Goal: Information Seeking & Learning: Find specific fact

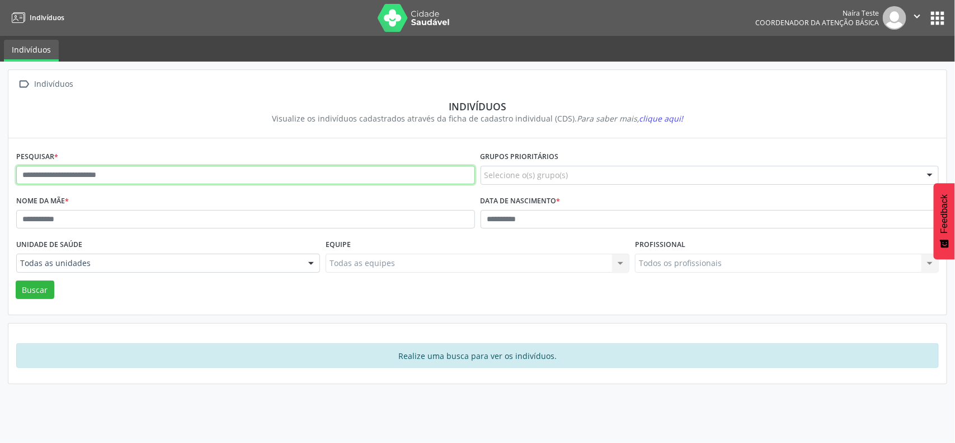
click at [94, 177] on input "text" at bounding box center [245, 175] width 459 height 19
type input "***"
click at [16, 280] on button "Buscar" at bounding box center [35, 289] width 39 height 19
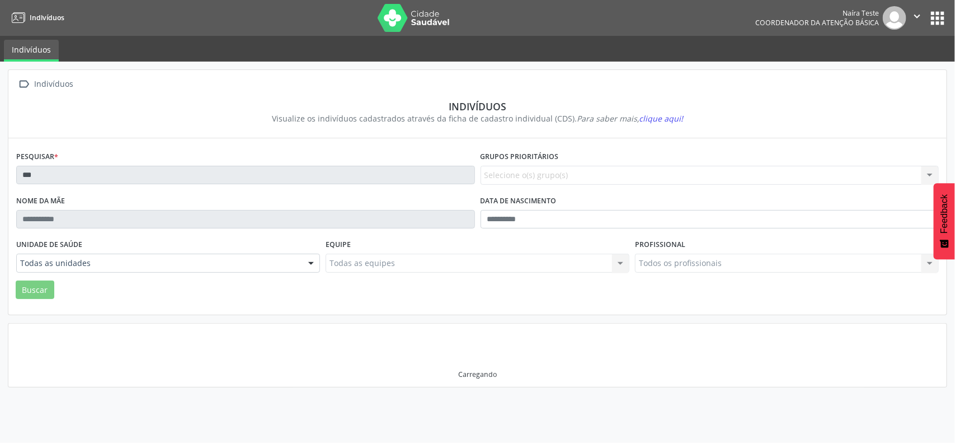
click at [383, 17] on img at bounding box center [414, 18] width 73 height 28
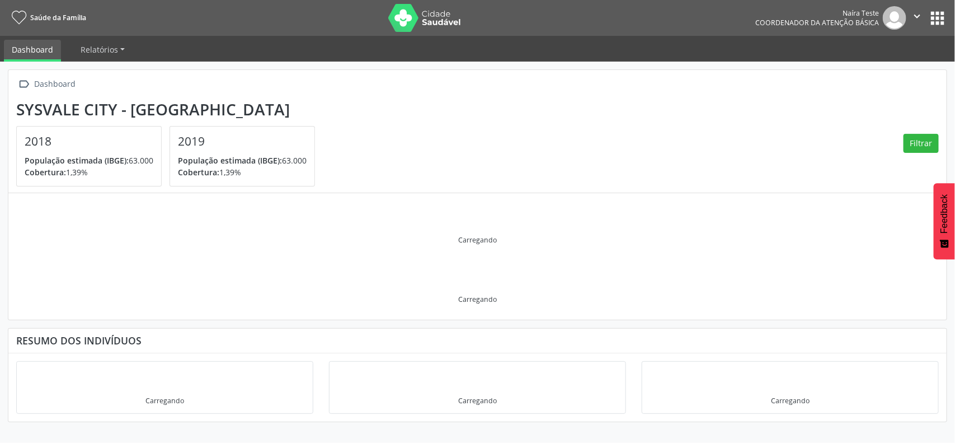
click at [930, 20] on button "apps" at bounding box center [938, 18] width 20 height 20
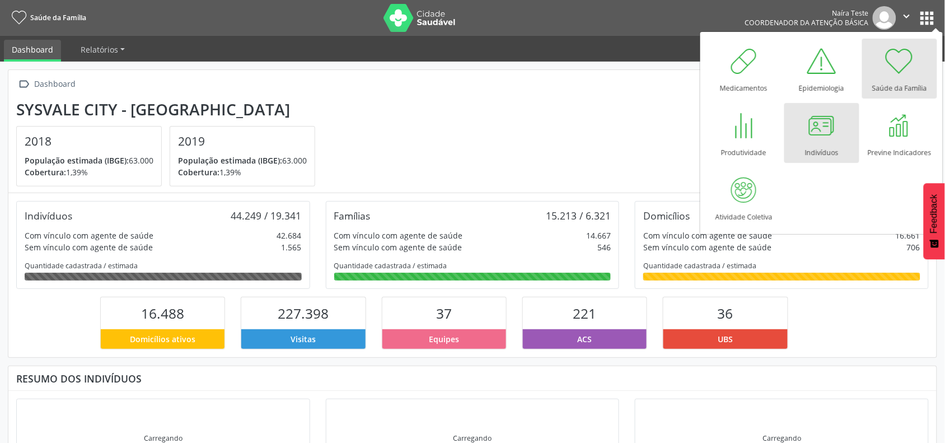
click at [818, 133] on div at bounding box center [822, 126] width 34 height 34
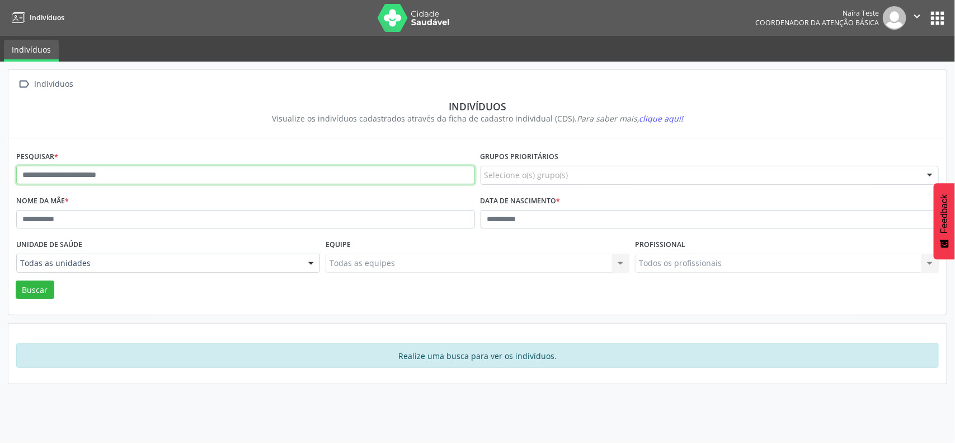
click at [121, 168] on input "text" at bounding box center [245, 175] width 459 height 19
type input "***"
click at [16, 280] on button "Buscar" at bounding box center [35, 289] width 39 height 19
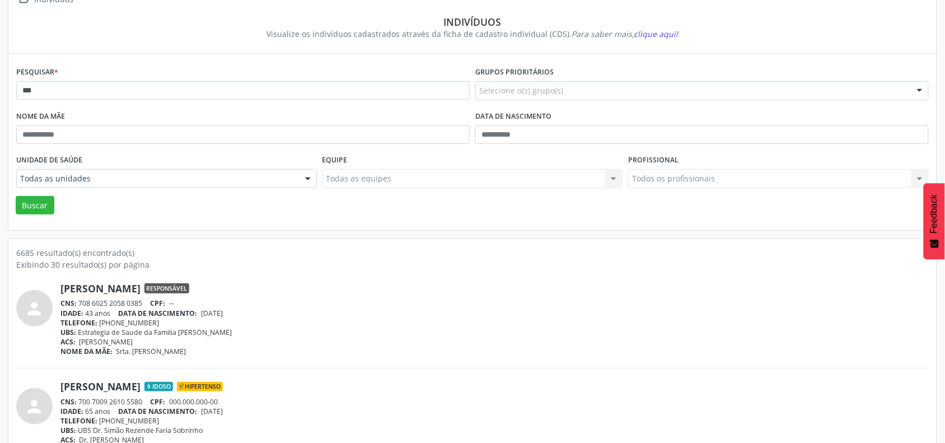
scroll to position [210, 0]
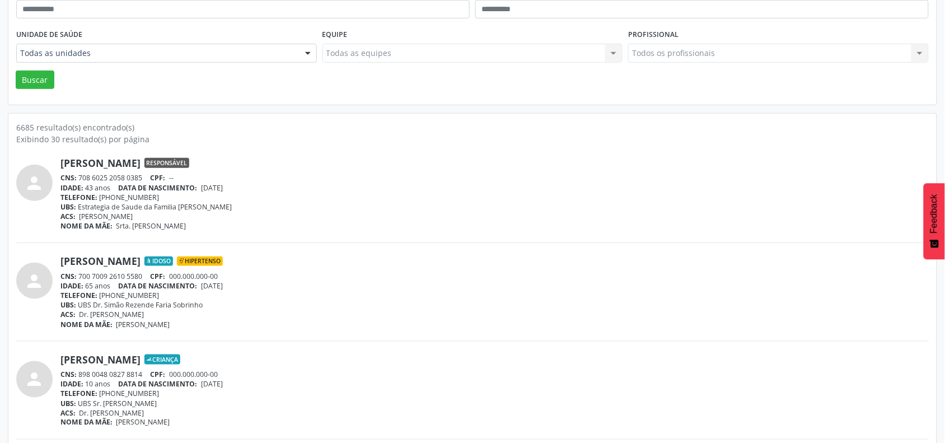
click at [114, 316] on span "Dr. Mateus Lucas Beltrão" at bounding box center [111, 314] width 65 height 10
drag, startPoint x: 99, startPoint y: 305, endPoint x: 273, endPoint y: 297, distance: 173.7
click at [273, 297] on div "Abgail Giovana Rosa Neto Idoso Hipertenso CNS: 700 7009 2610 5580 CPF: 000.000.…" at bounding box center [494, 292] width 868 height 74
drag, startPoint x: 69, startPoint y: 213, endPoint x: 170, endPoint y: 213, distance: 100.7
click at [170, 213] on div "ACS: Paula Rangel Sobrinho" at bounding box center [494, 217] width 868 height 10
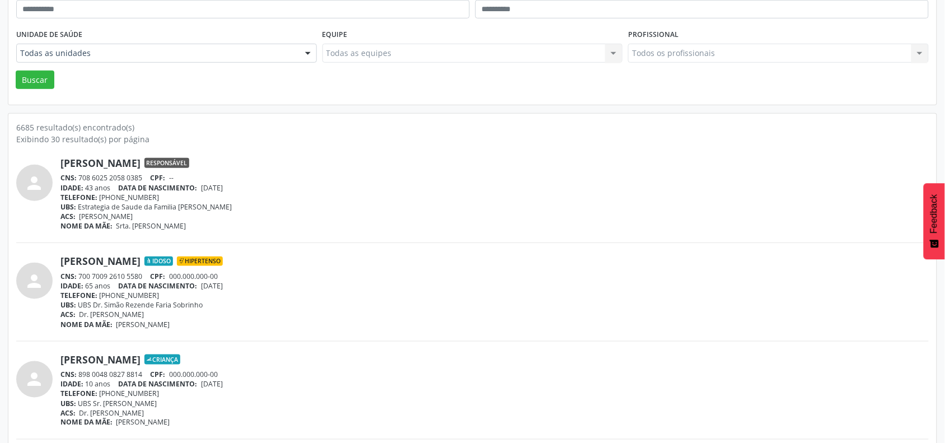
click at [132, 220] on span "Paula Rangel Sobrinho" at bounding box center [106, 217] width 54 height 10
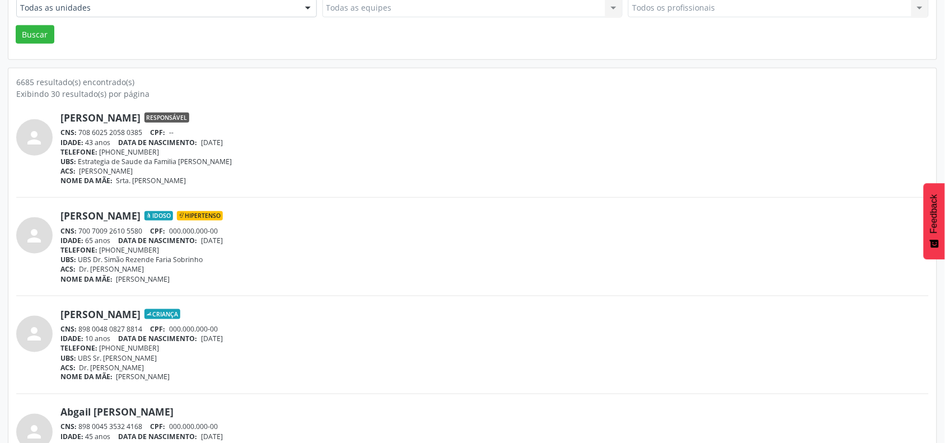
scroll to position [280, 0]
